Goal: Transaction & Acquisition: Book appointment/travel/reservation

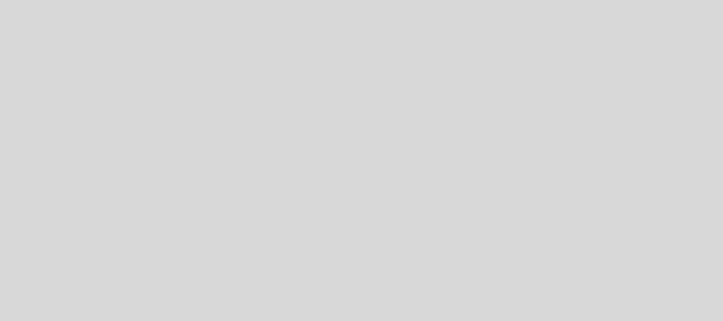
select select "es"
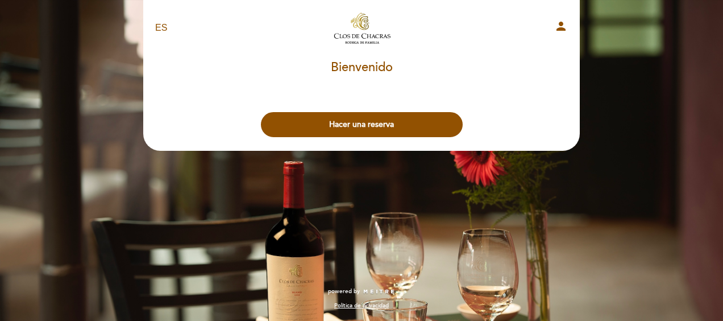
click at [396, 125] on button "Hacer una reserva" at bounding box center [362, 124] width 202 height 25
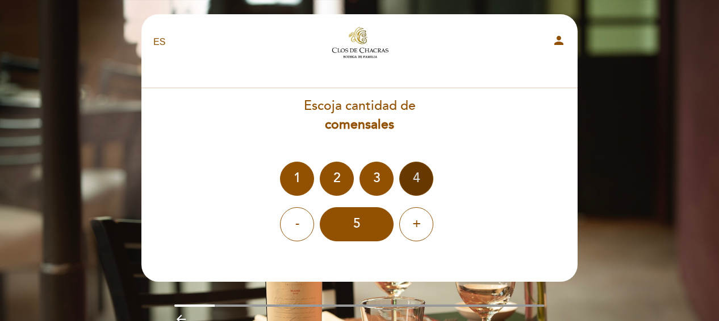
click at [421, 185] on div "4" at bounding box center [416, 178] width 34 height 34
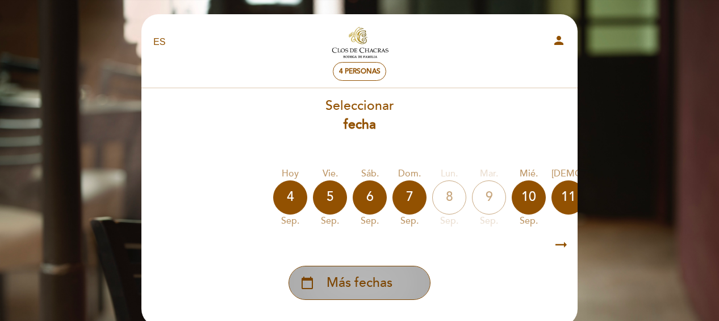
click at [393, 285] on div "calendar_today Más fechas" at bounding box center [360, 282] width 142 height 34
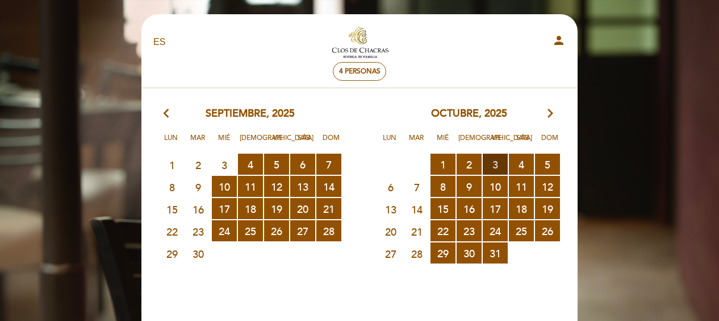
click at [492, 166] on span "3 RESERVAS DISPONIBLES" at bounding box center [495, 163] width 25 height 21
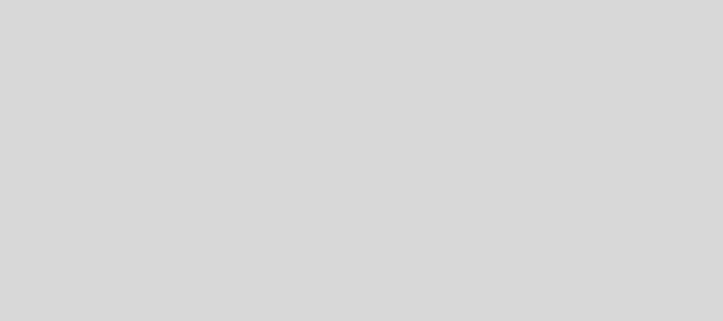
select select "es"
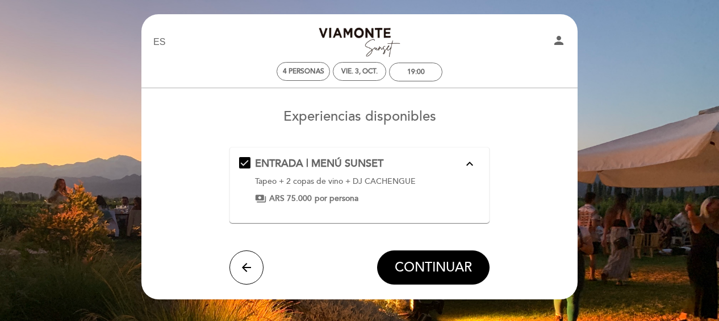
click at [450, 207] on div "ENTRADA | MENÚ SUNSET expand_less Tapeo + 2 copas de vino + DJ CACHENGUE paymen…" at bounding box center [360, 184] width 242 height 57
click at [472, 161] on icon "expand_less" at bounding box center [470, 164] width 14 height 14
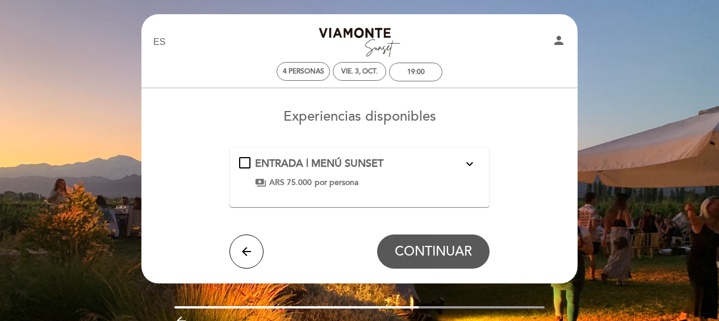
click at [472, 161] on icon "expand_more" at bounding box center [470, 164] width 14 height 14
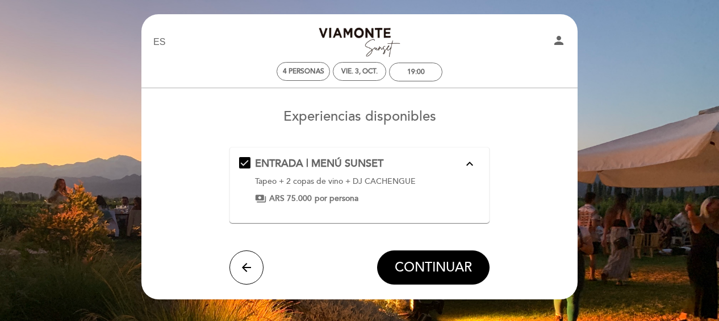
click at [679, 197] on div "EN ES PT [GEOGRAPHIC_DATA][PERSON_NAME] person 4 personas vie. 3, oct. 19:00 [P…" at bounding box center [359, 196] width 719 height 392
drag, startPoint x: 418, startPoint y: 183, endPoint x: 381, endPoint y: 178, distance: 37.9
click at [381, 178] on div "Tapeo + 2 copas de vino + DJ CACHENGUE" at bounding box center [359, 181] width 209 height 11
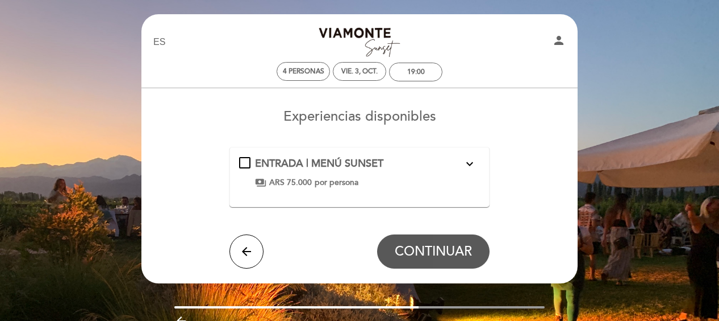
drag, startPoint x: 381, startPoint y: 178, endPoint x: 394, endPoint y: 180, distance: 13.8
click at [394, 180] on div "payments ARS 75.000 por persona" at bounding box center [359, 182] width 209 height 11
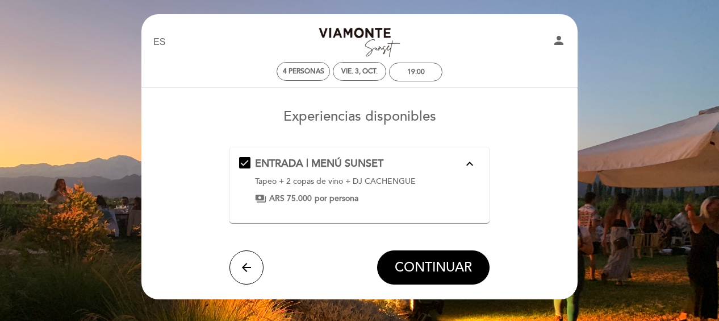
click at [394, 180] on div "Tapeo + 2 copas de vino + DJ CACHENGUE" at bounding box center [359, 181] width 209 height 11
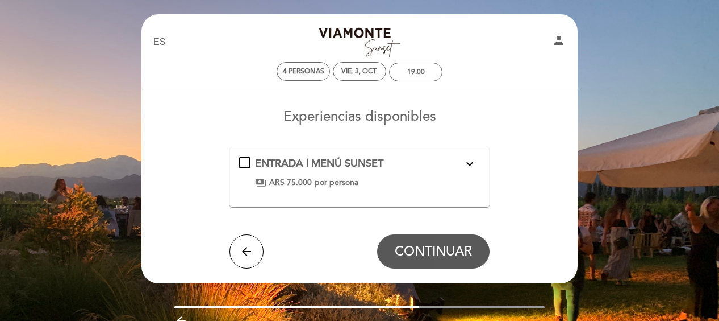
click at [392, 177] on div "payments ARS 75.000 por persona" at bounding box center [359, 182] width 209 height 11
